Goal: Submit feedback/report problem

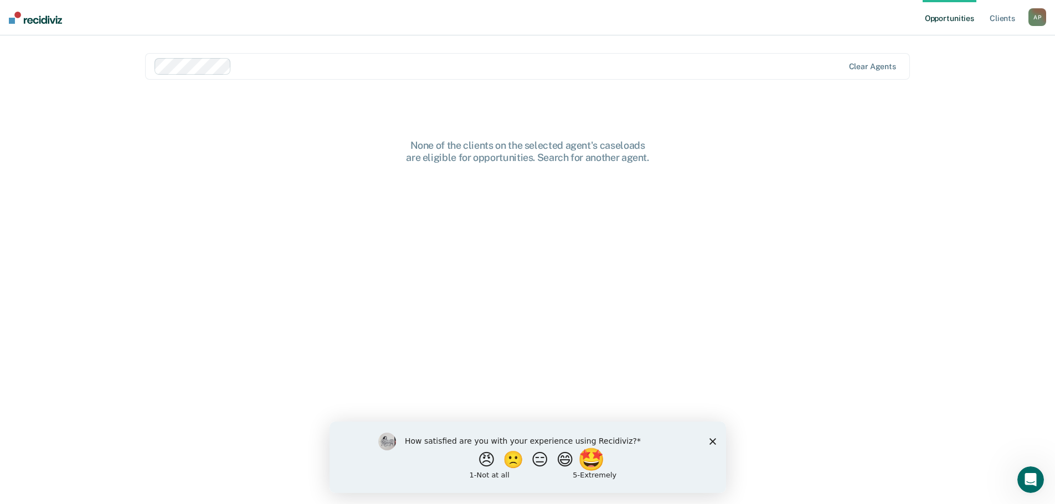
click at [602, 457] on button "🤩" at bounding box center [592, 459] width 30 height 22
click at [717, 447] on div "What is the reason for the score that you gave?" at bounding box center [527, 459] width 396 height 66
click at [711, 443] on icon "Close survey" at bounding box center [712, 446] width 7 height 7
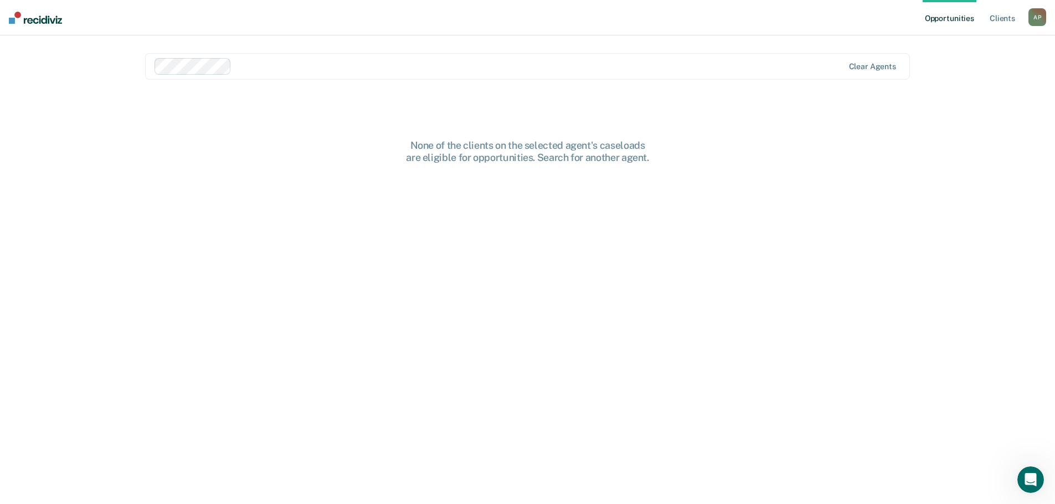
click at [48, 20] on img at bounding box center [35, 18] width 53 height 12
